Goal: Transaction & Acquisition: Purchase product/service

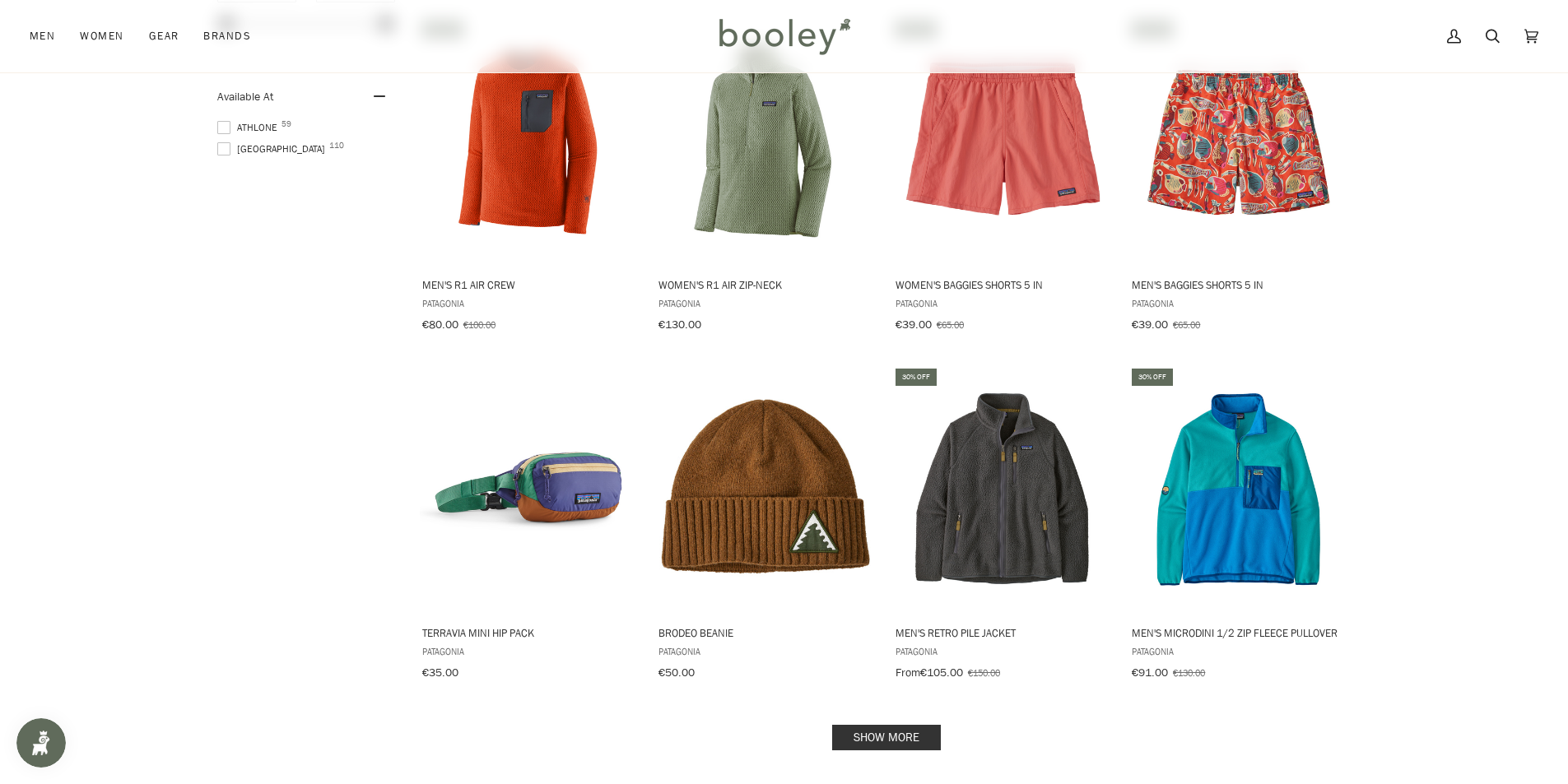
scroll to position [1563, 0]
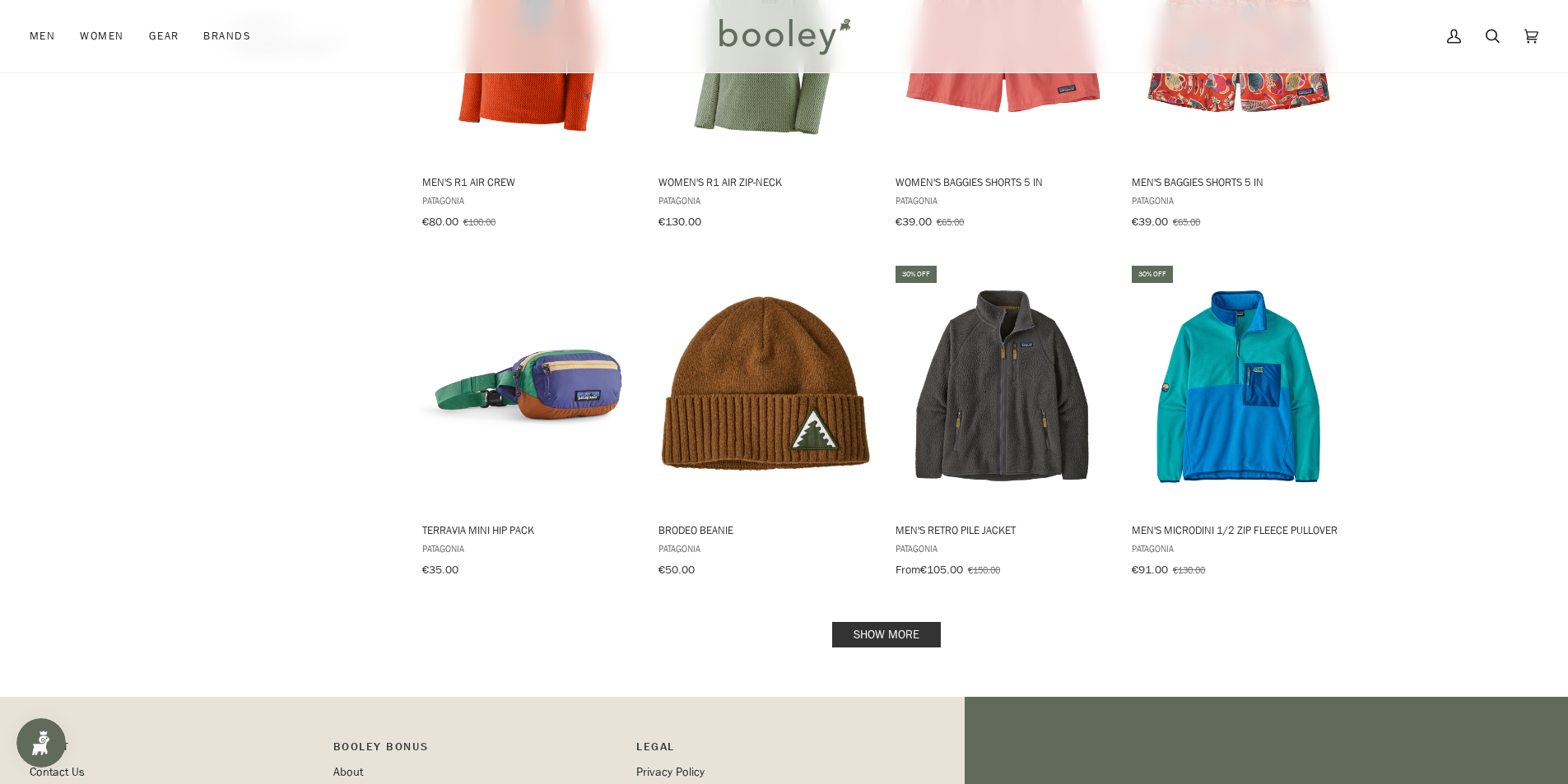
click at [884, 628] on link "Show more" at bounding box center [886, 635] width 109 height 25
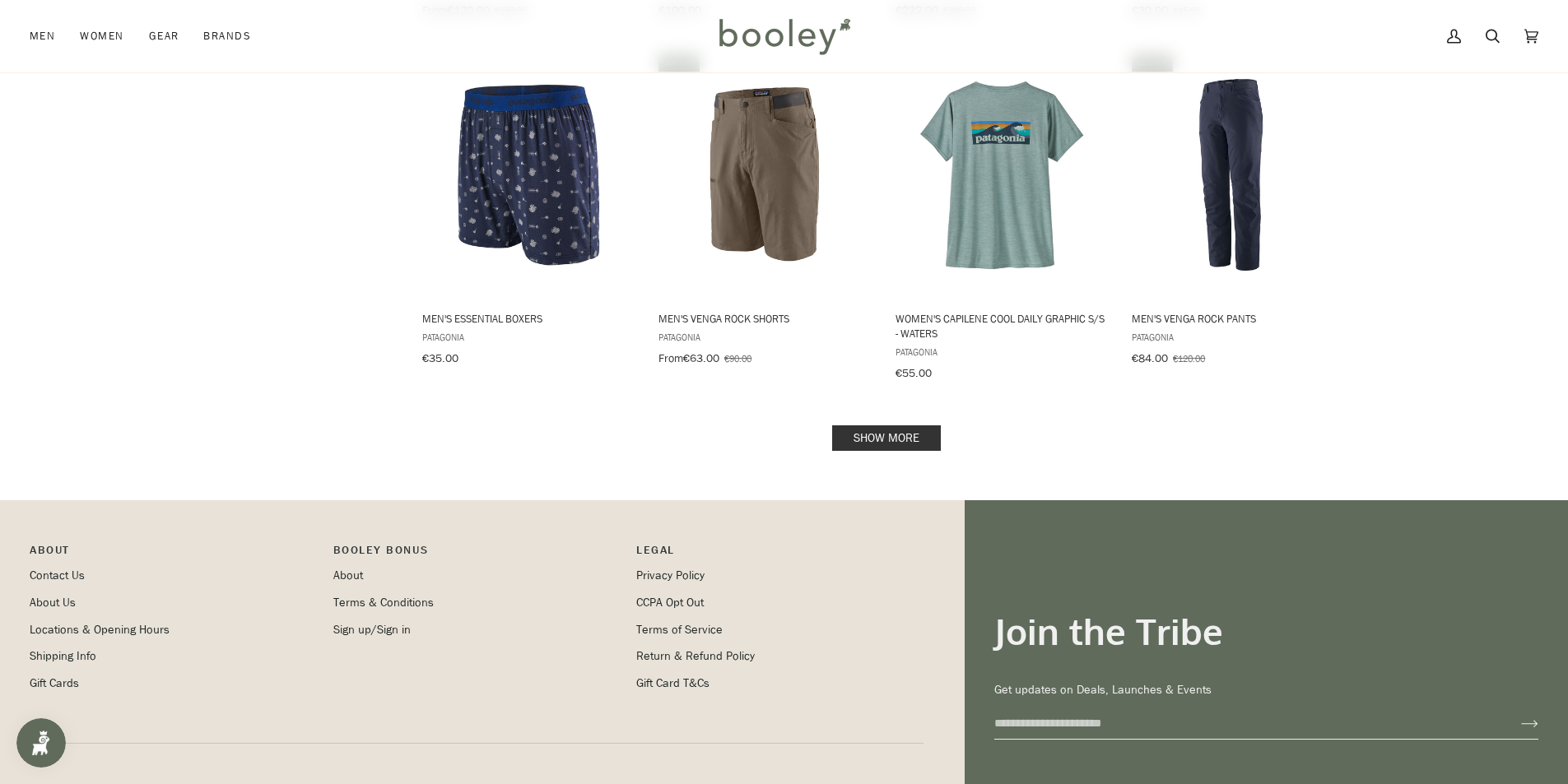
scroll to position [3538, 0]
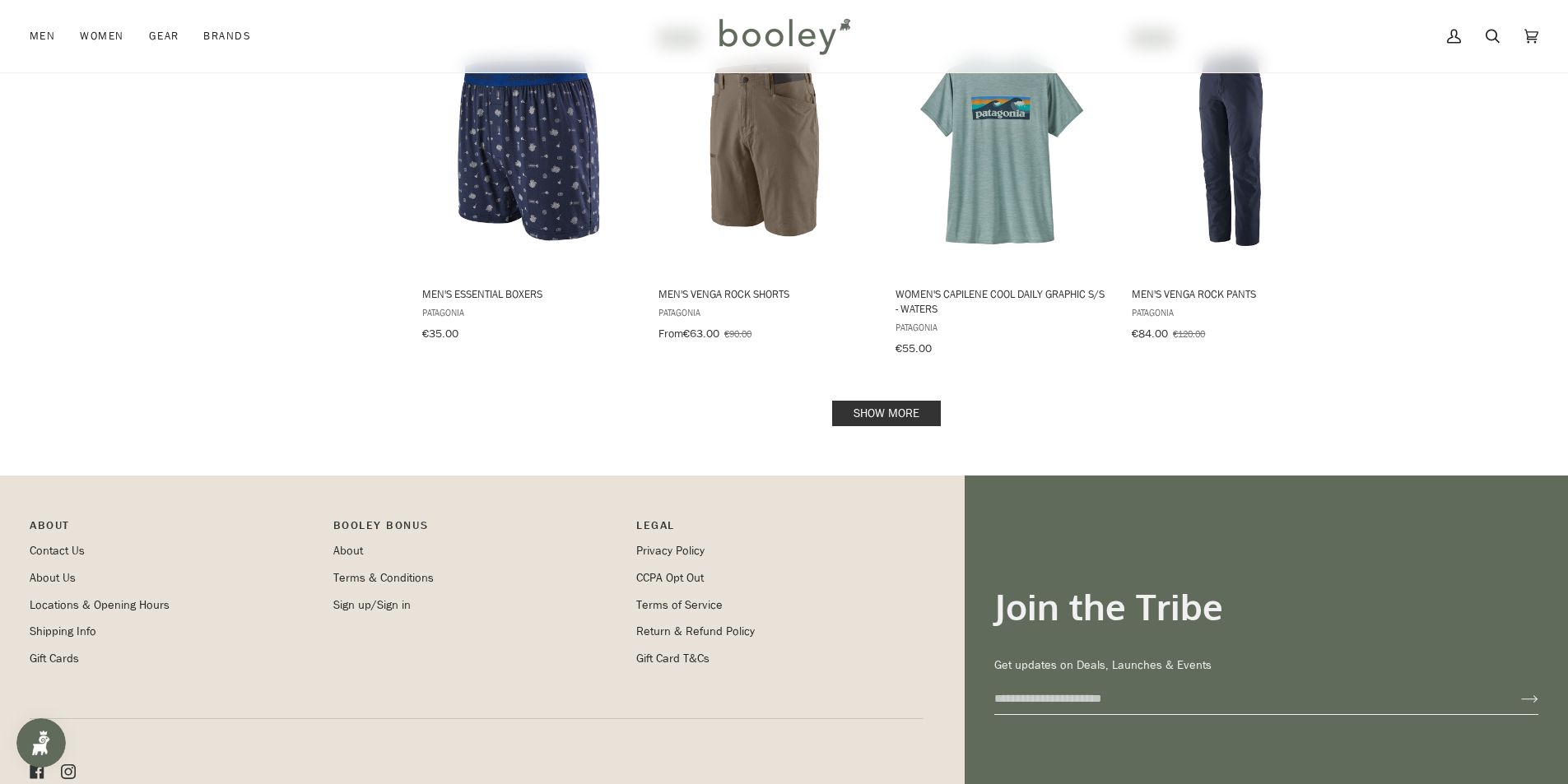
click at [892, 401] on link "Show more" at bounding box center [886, 413] width 109 height 25
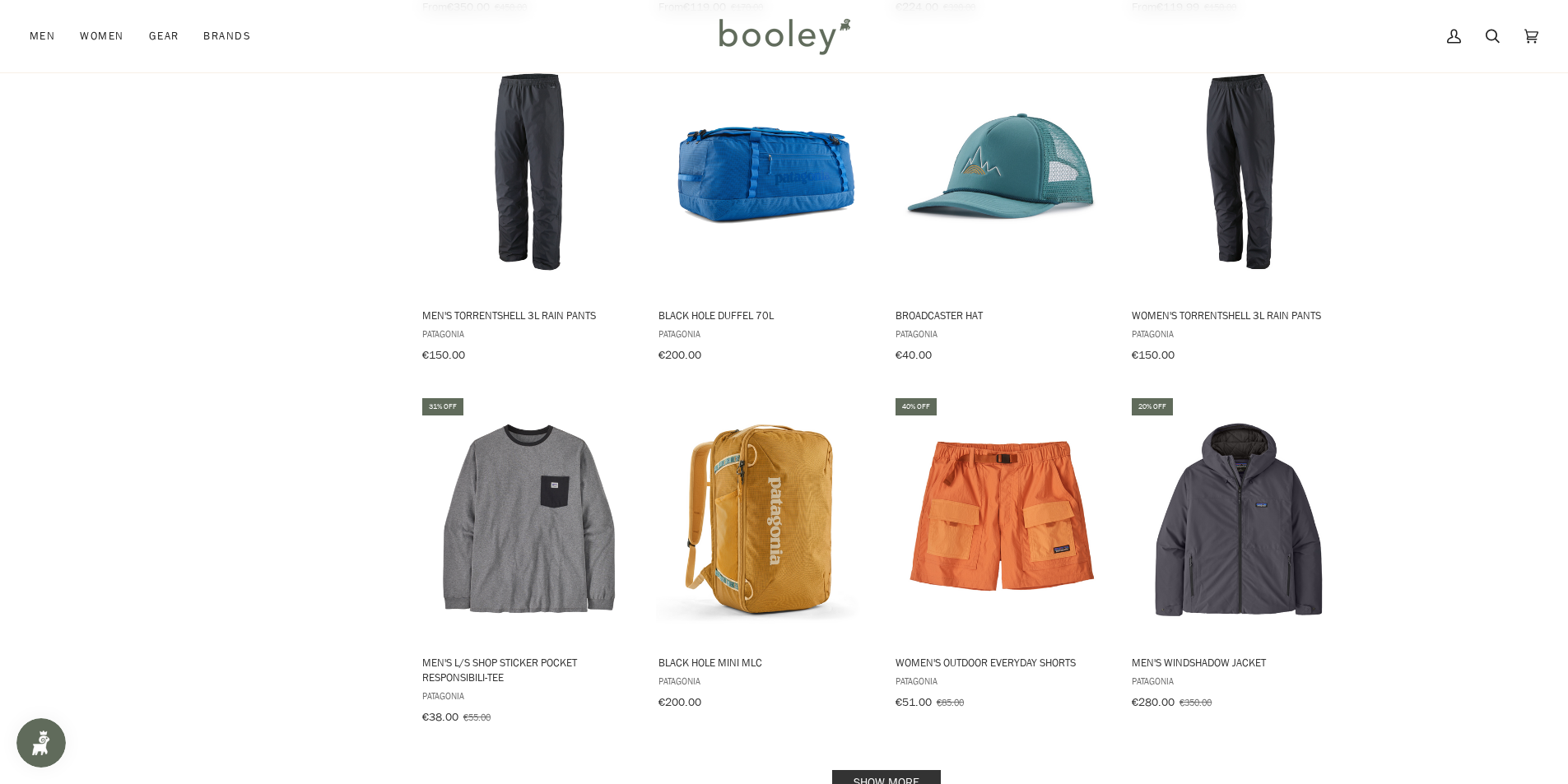
scroll to position [5101, 0]
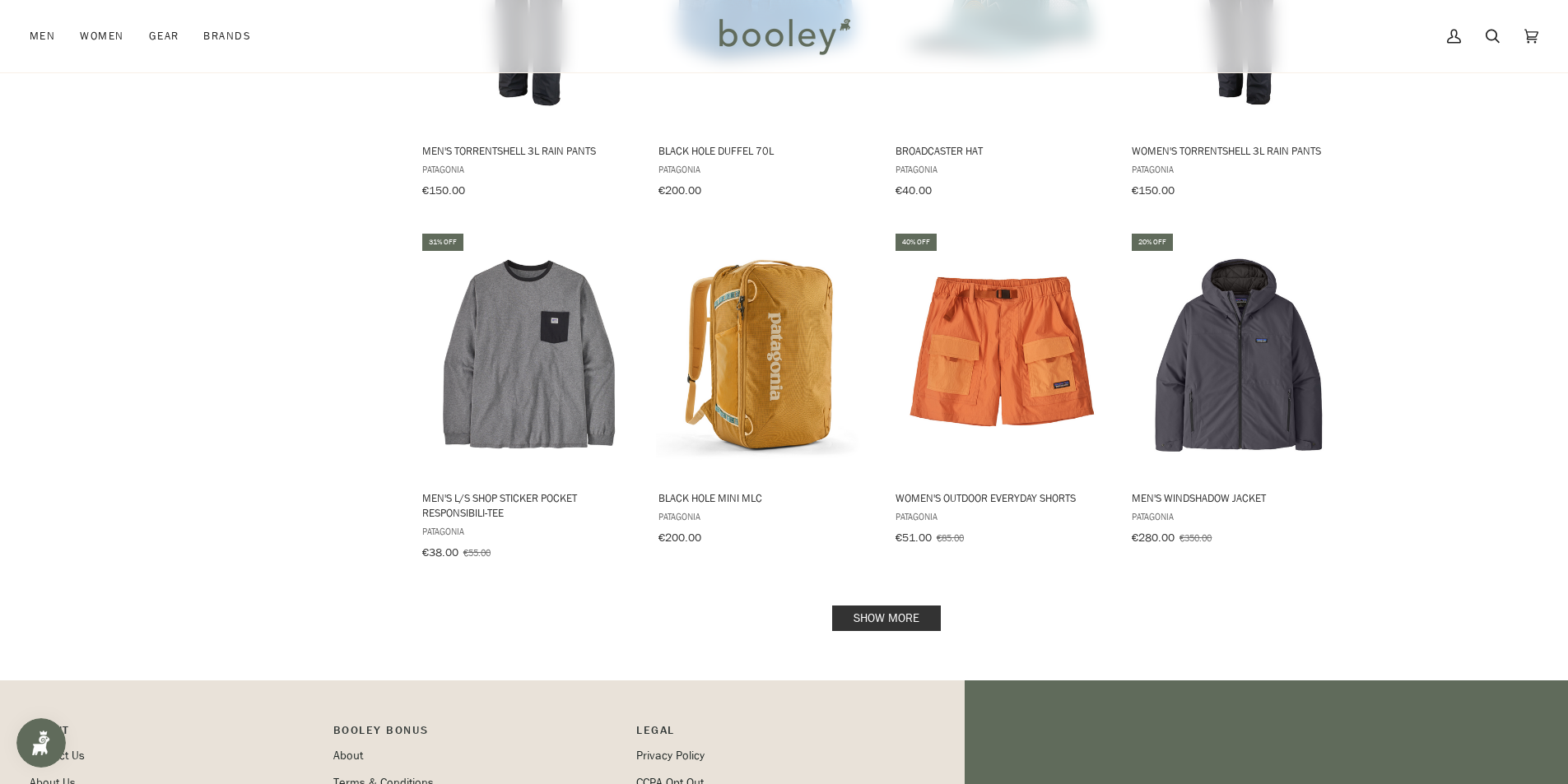
click at [890, 605] on link "Show more" at bounding box center [886, 618] width 109 height 25
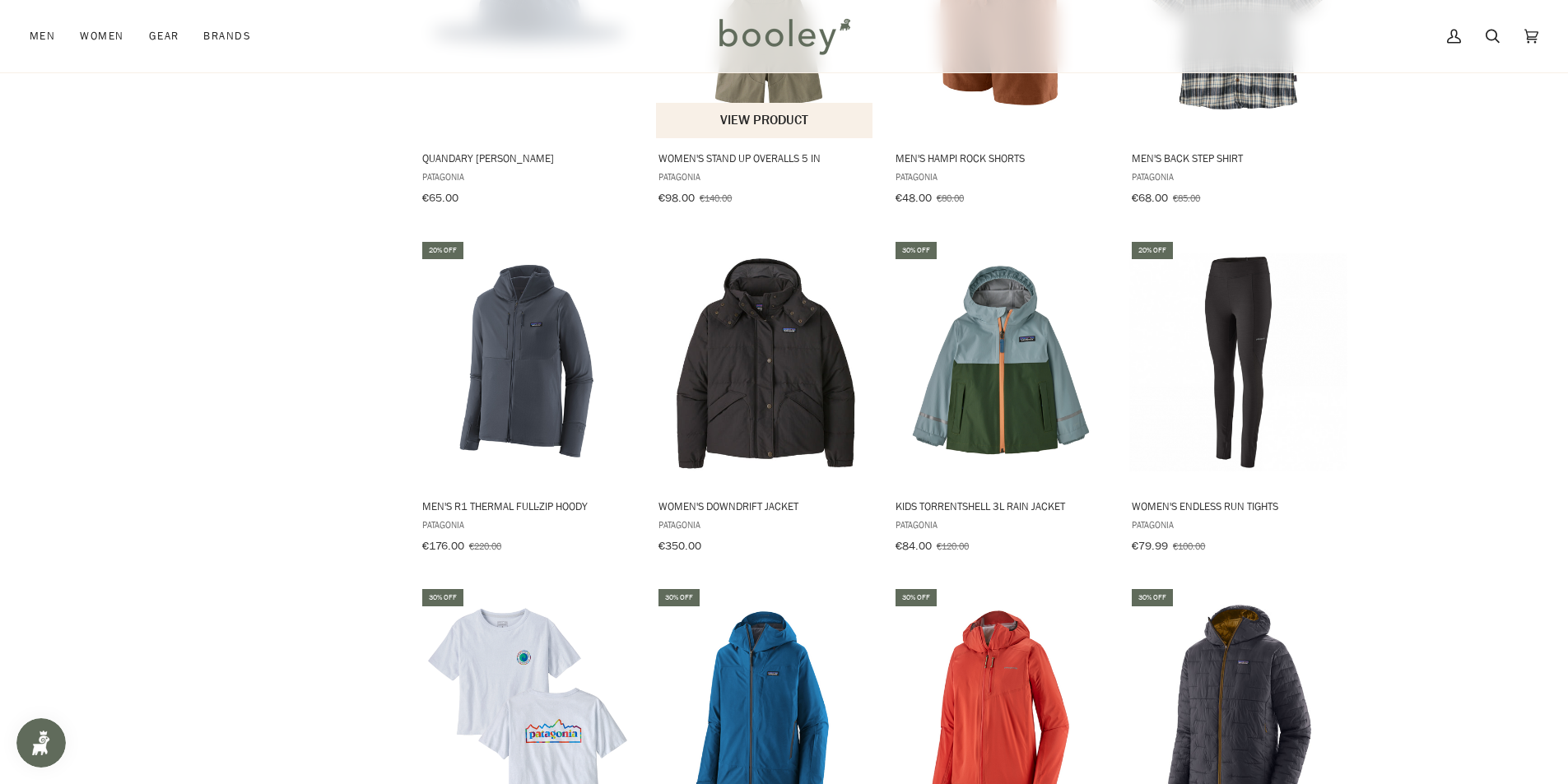
scroll to position [6663, 0]
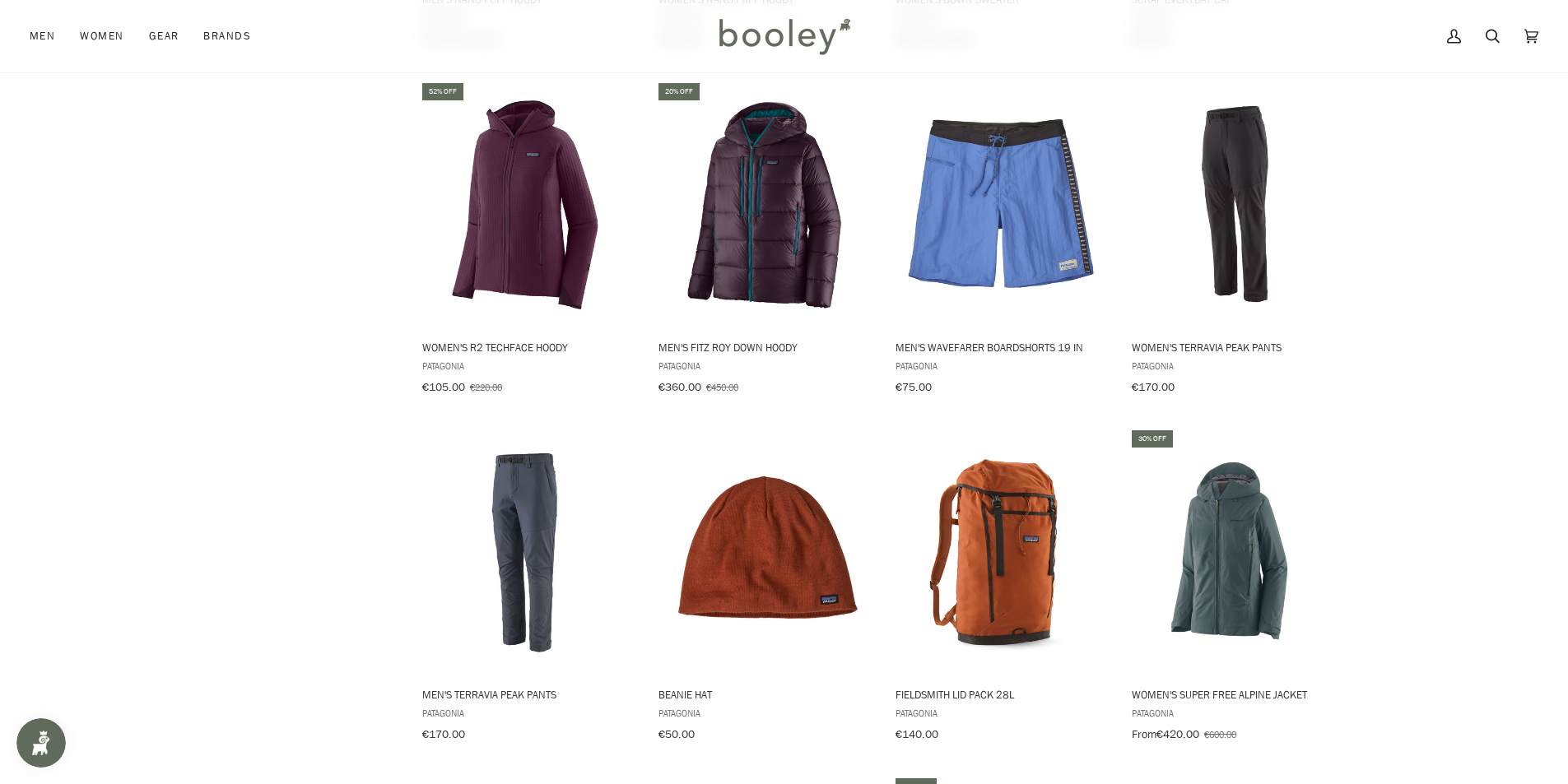
scroll to position [8555, 0]
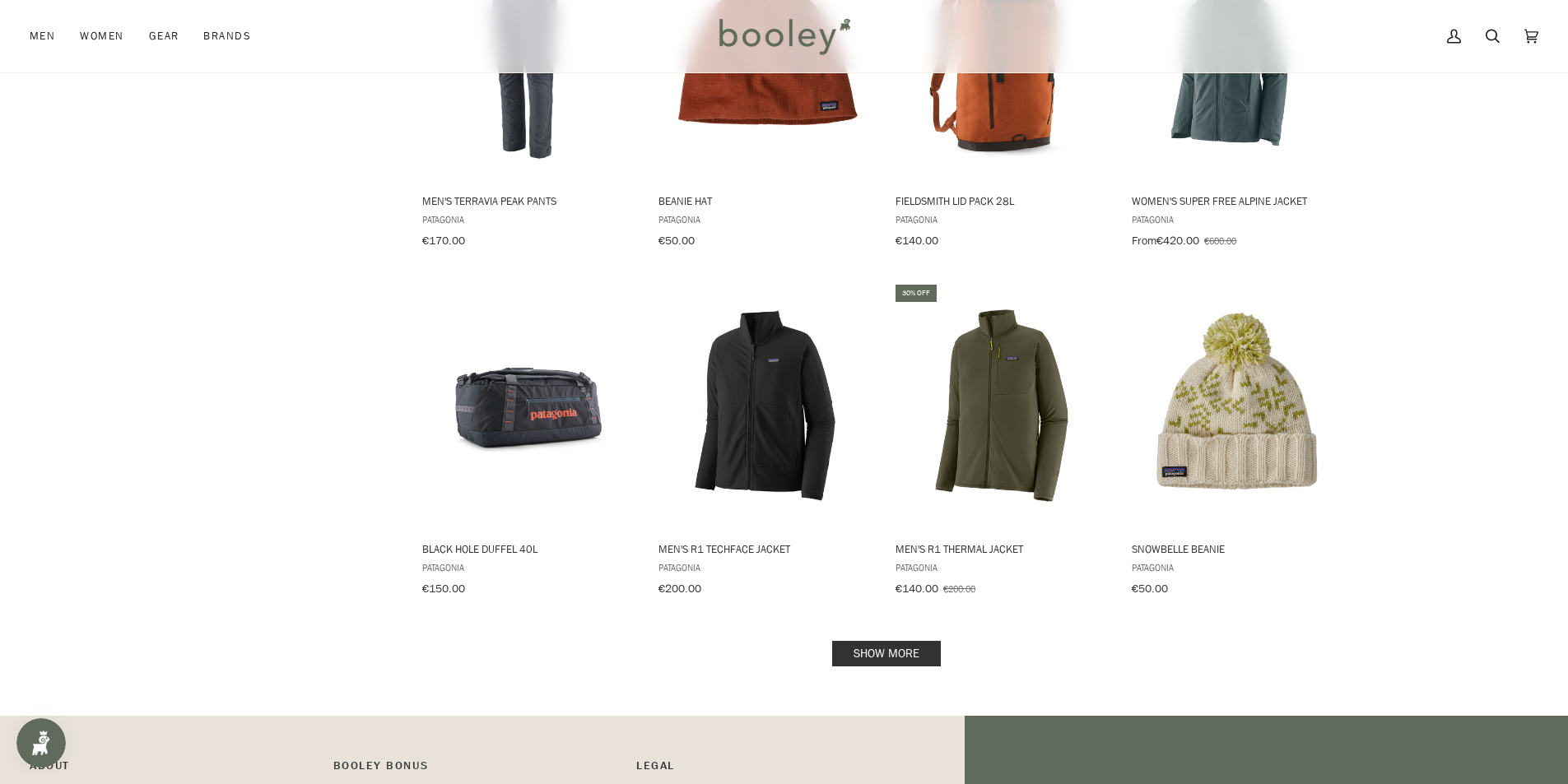
click at [865, 640] on link "Show more" at bounding box center [886, 653] width 109 height 25
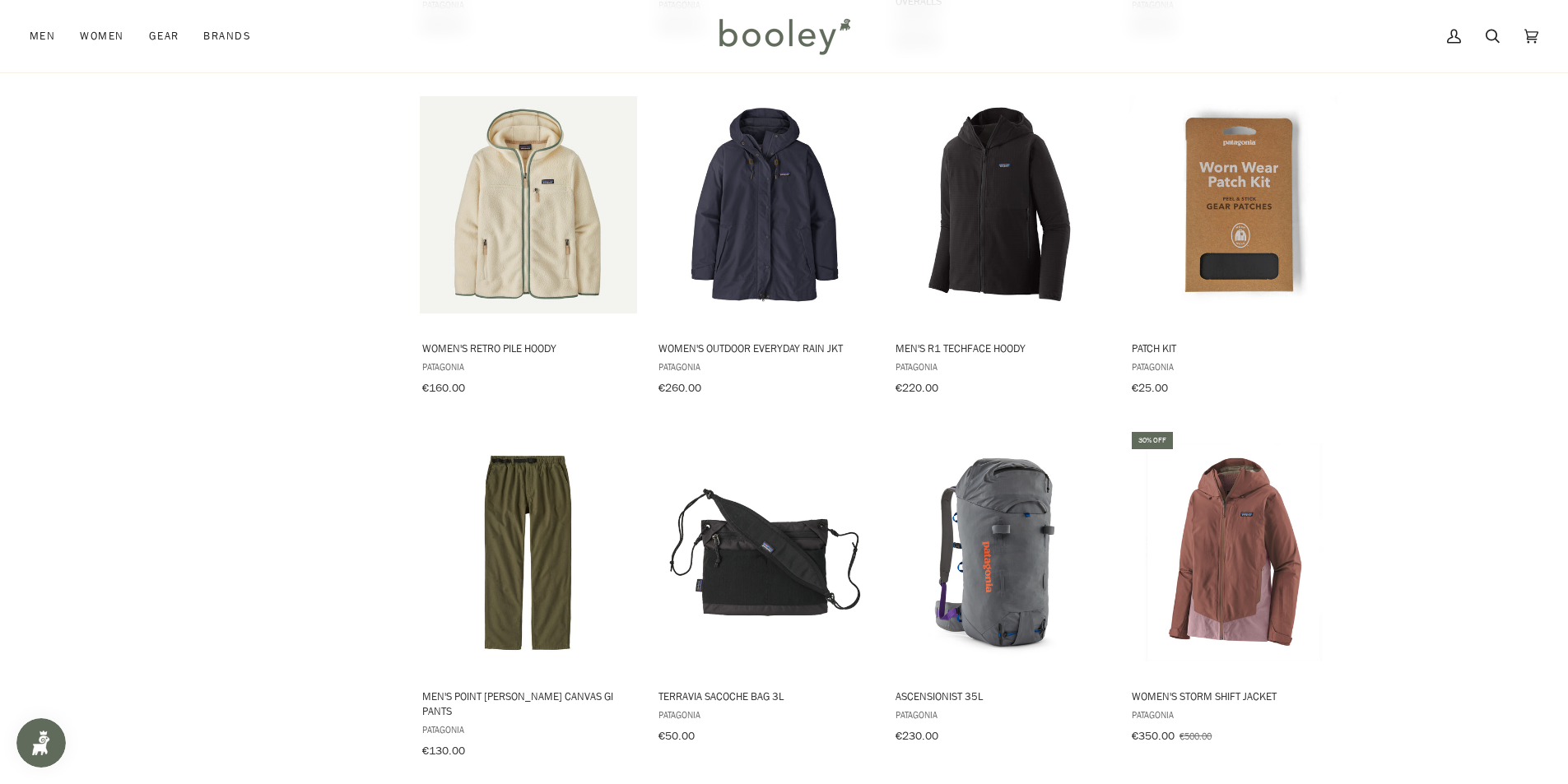
scroll to position [10530, 0]
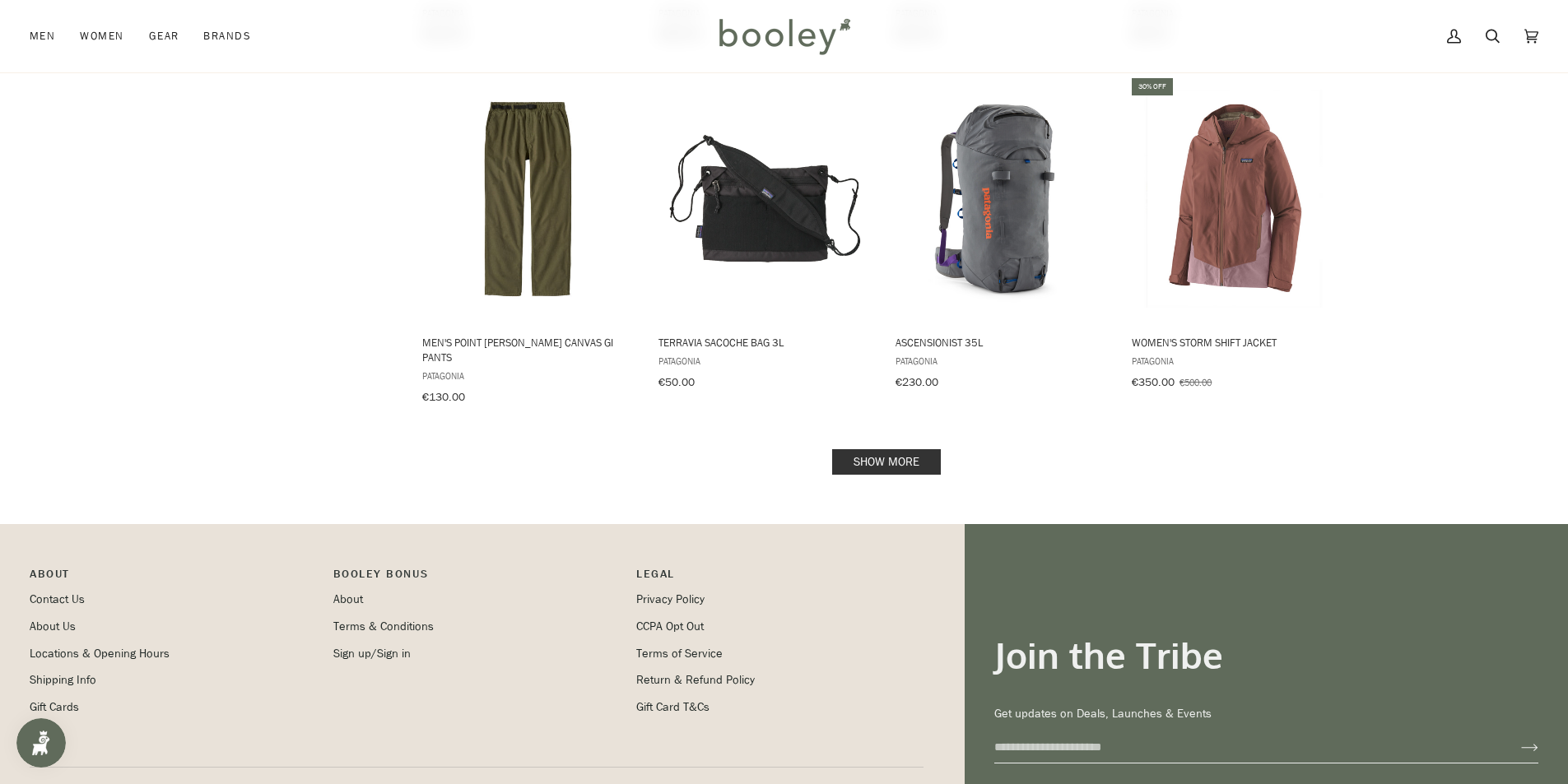
click at [893, 449] on link "Show more" at bounding box center [886, 462] width 109 height 25
